Goal: Task Accomplishment & Management: Use online tool/utility

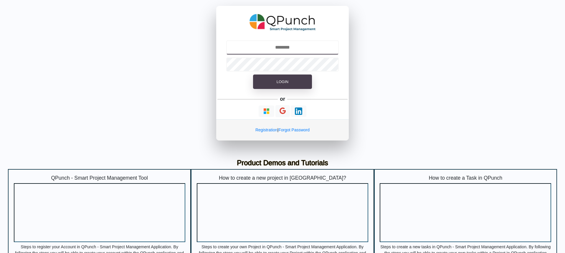
type input "**********"
click at [291, 83] on button "Login" at bounding box center [282, 81] width 59 height 15
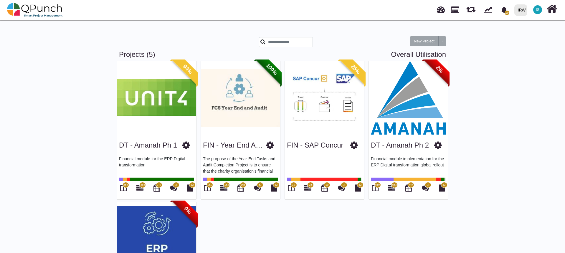
click at [413, 127] on img at bounding box center [408, 98] width 79 height 74
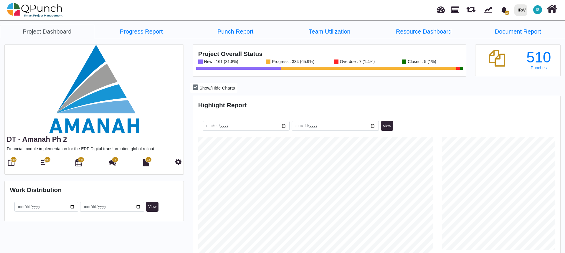
scroll to position [162, 365]
click at [11, 162] on icon at bounding box center [11, 162] width 6 height 7
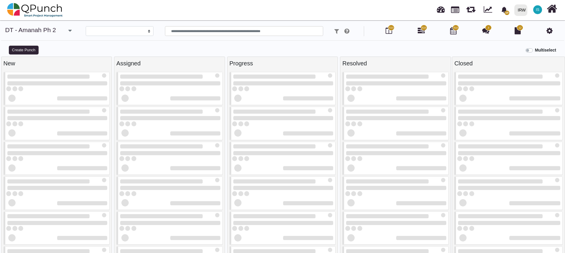
select select
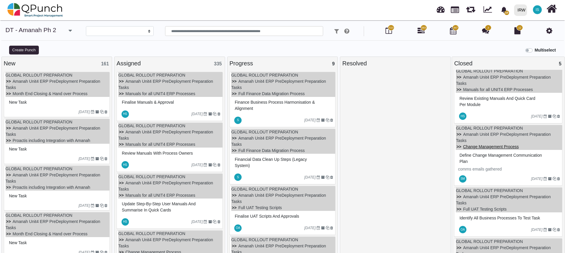
scroll to position [59, 0]
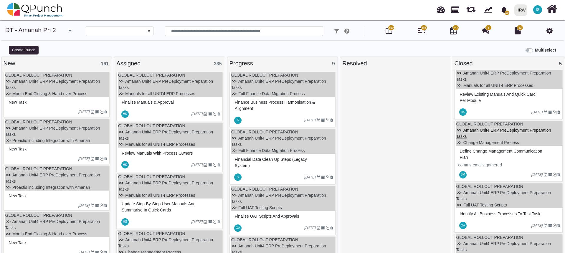
click at [495, 130] on link "Amanah Unit4 ERP PreDeployment Preparation Tasks" at bounding box center [503, 133] width 95 height 11
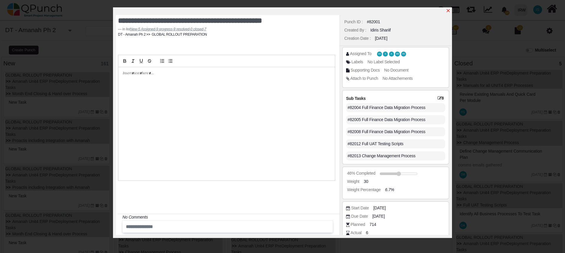
click at [446, 10] on icon "x" at bounding box center [448, 10] width 5 height 5
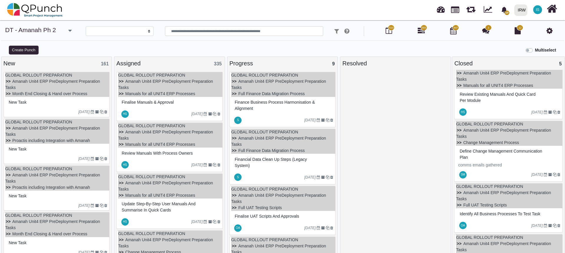
click at [486, 154] on span "Define change management communication plan" at bounding box center [500, 154] width 82 height 11
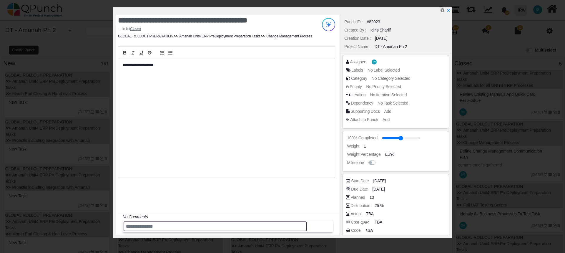
click at [161, 228] on input "text" at bounding box center [215, 226] width 183 height 10
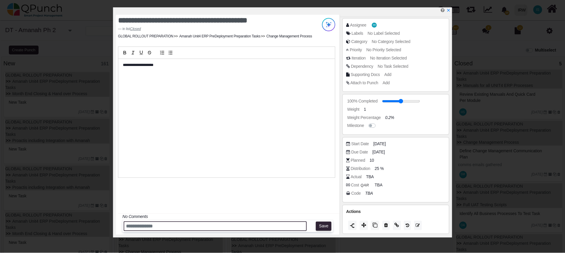
scroll to position [37, 0]
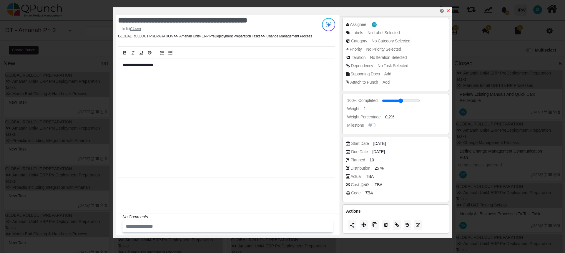
click at [448, 11] on icon "x" at bounding box center [448, 10] width 5 height 5
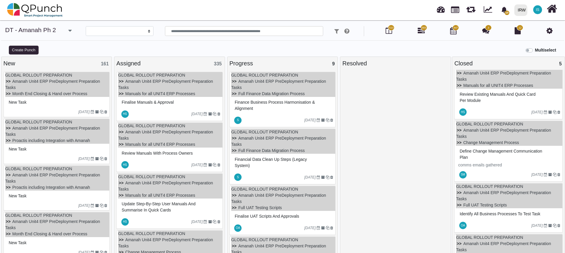
click at [551, 11] on icon at bounding box center [551, 8] width 10 height 11
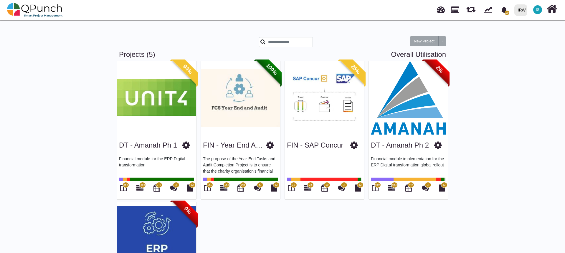
click at [420, 112] on img at bounding box center [408, 98] width 79 height 74
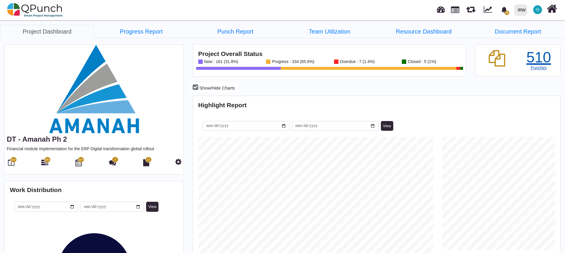
click at [534, 59] on div "510" at bounding box center [538, 57] width 33 height 15
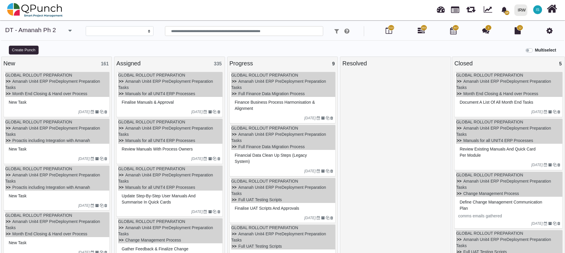
select select
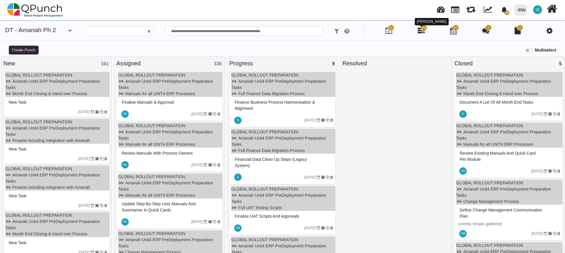
click at [423, 31] on icon at bounding box center [421, 30] width 7 height 7
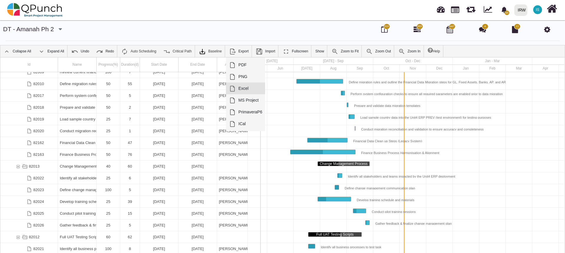
click at [238, 89] on link "Excel" at bounding box center [245, 88] width 39 height 12
